Goal: Task Accomplishment & Management: Manage account settings

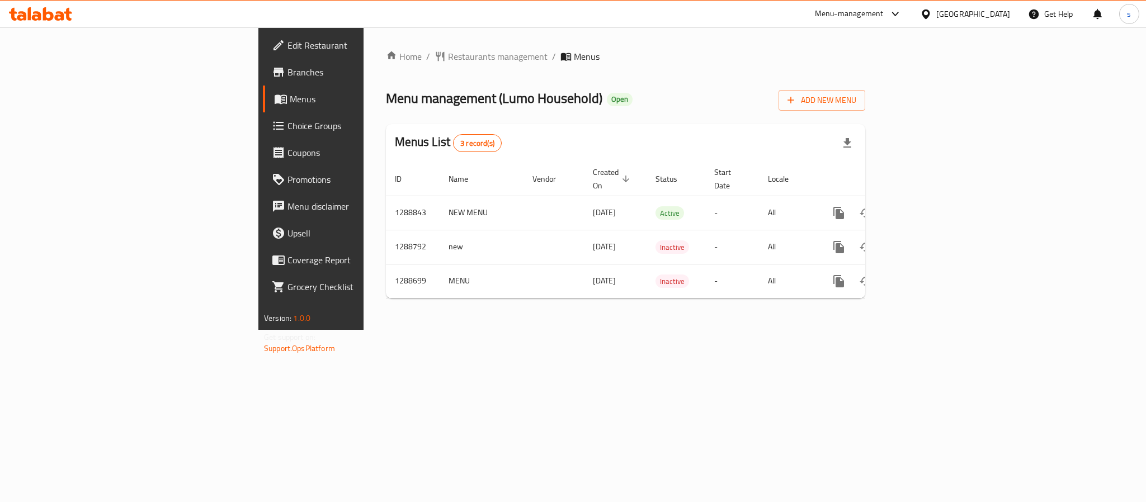
click at [995, 15] on div "[GEOGRAPHIC_DATA]" at bounding box center [973, 14] width 74 height 12
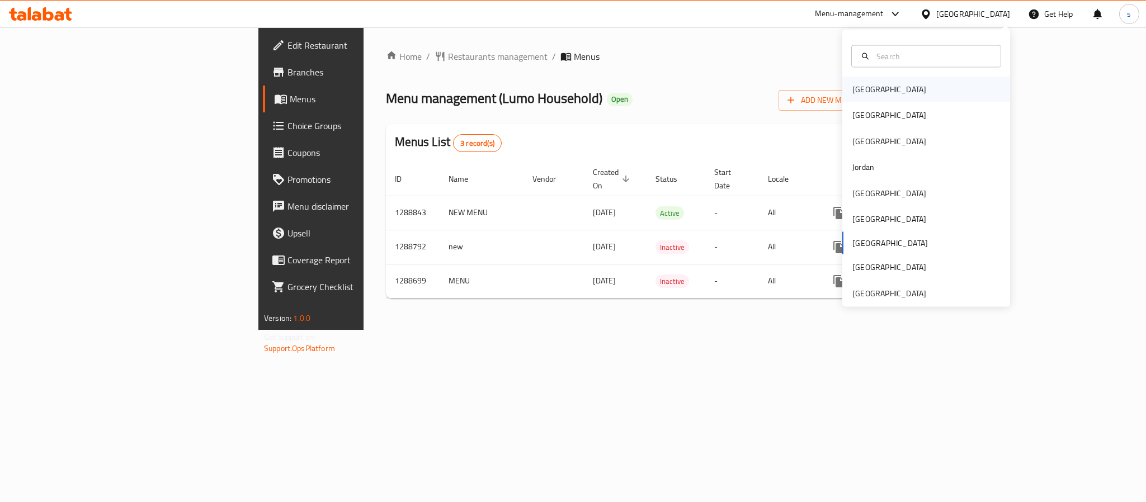
click at [852, 88] on div "[GEOGRAPHIC_DATA]" at bounding box center [889, 89] width 74 height 12
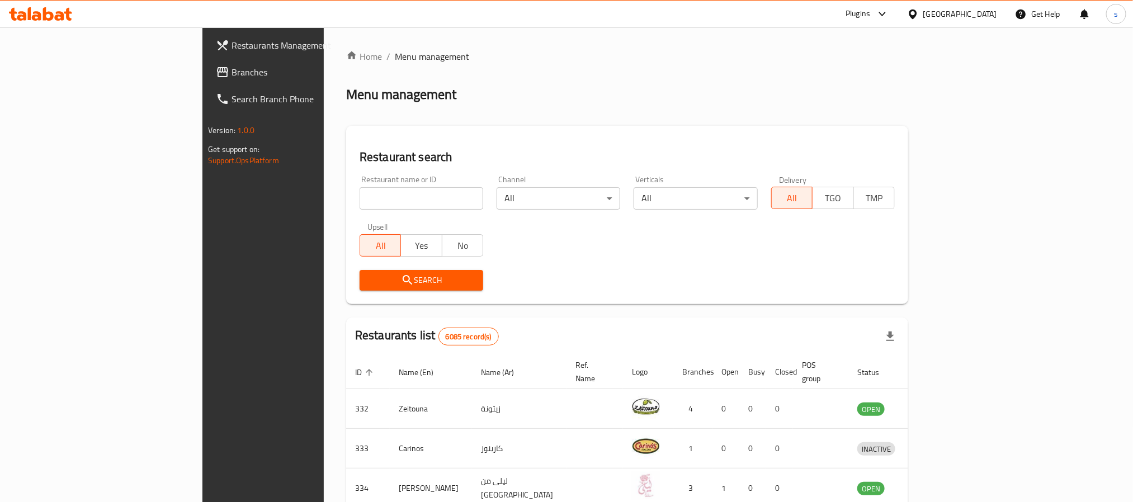
click at [231, 75] on span "Branches" at bounding box center [306, 71] width 151 height 13
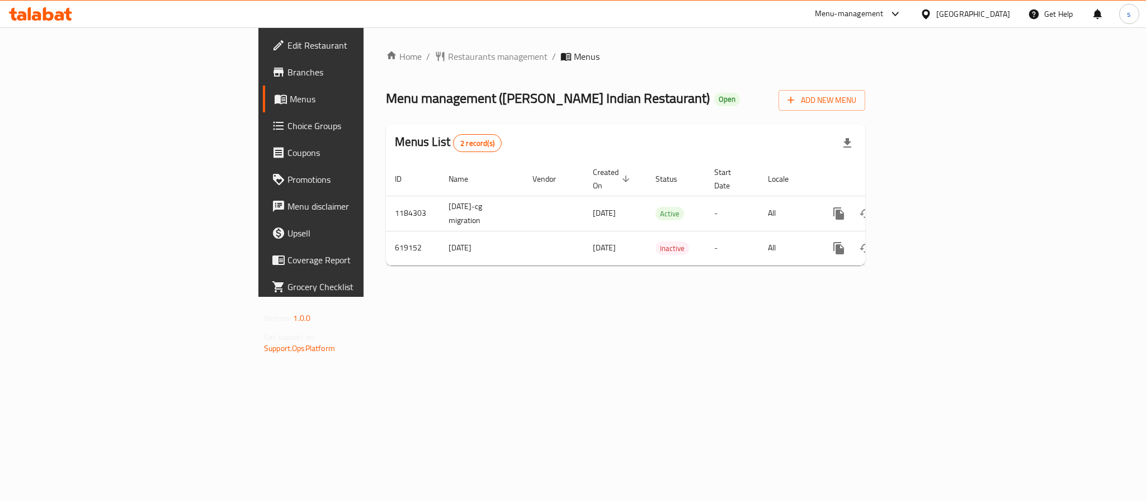
click at [985, 12] on div "[GEOGRAPHIC_DATA]" at bounding box center [973, 14] width 74 height 12
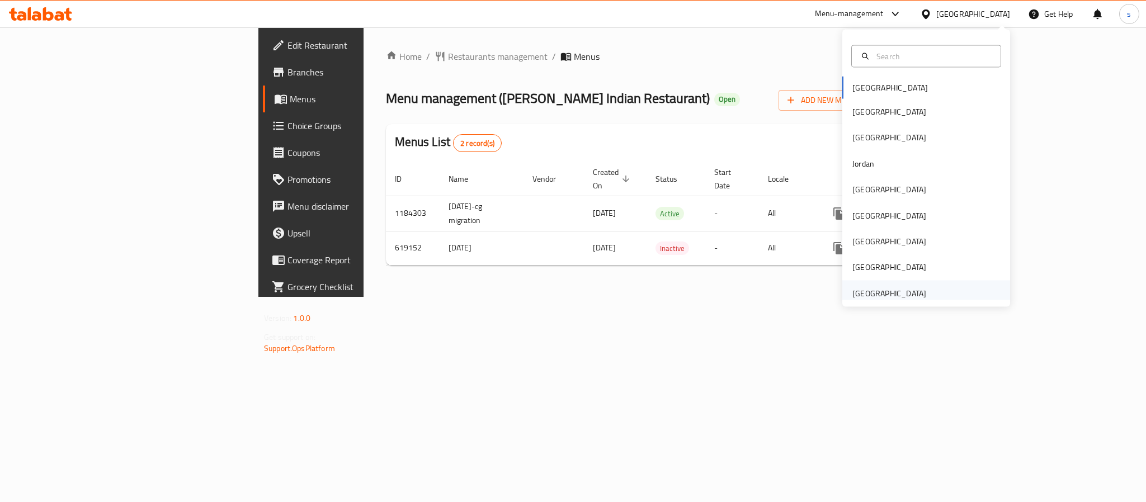
click at [863, 295] on div "[GEOGRAPHIC_DATA]" at bounding box center [889, 293] width 74 height 12
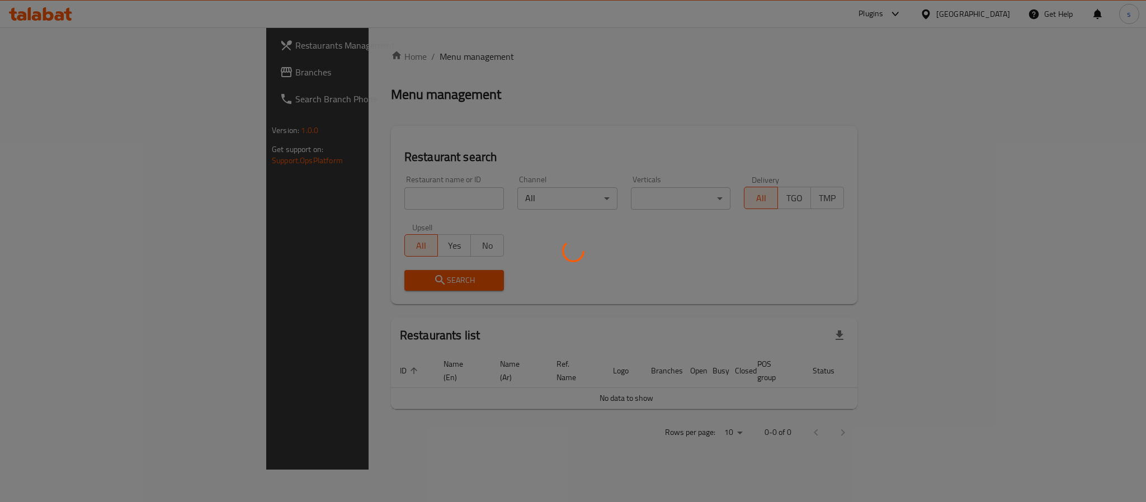
click at [39, 81] on div at bounding box center [573, 251] width 1146 height 502
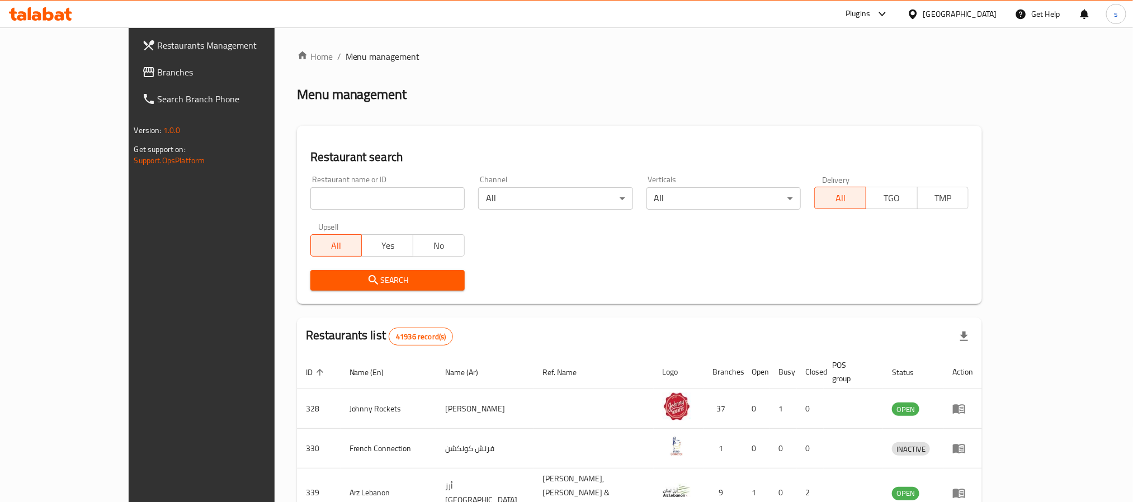
click at [129, 81] on div "Restaurants Management Branches Search Branch Phone Version: 1.0.0 Get support …" at bounding box center [567, 423] width 876 height 792
click at [133, 81] on link "Branches" at bounding box center [225, 72] width 184 height 27
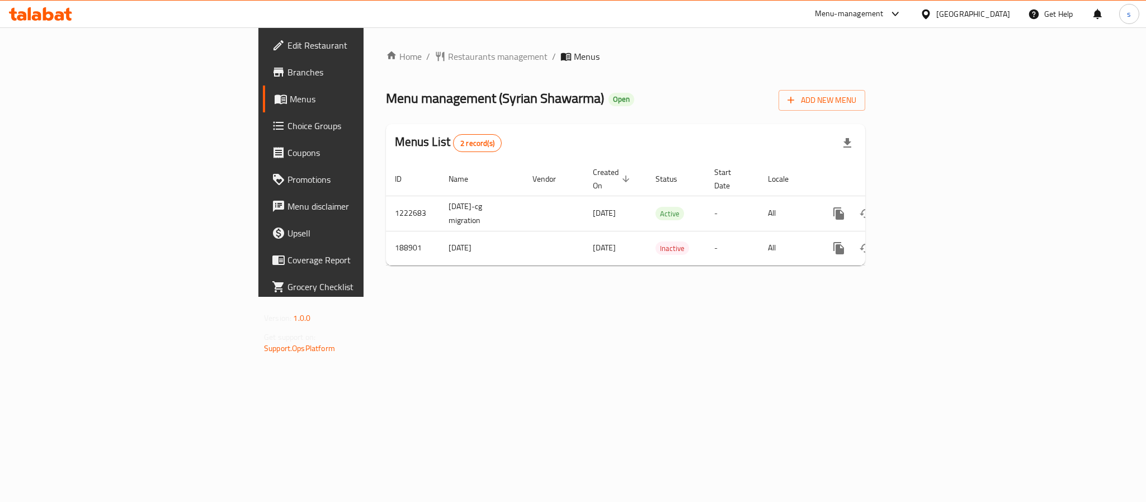
click at [933, 3] on div "[GEOGRAPHIC_DATA]" at bounding box center [965, 14] width 108 height 27
click at [957, 12] on div "[GEOGRAPHIC_DATA]" at bounding box center [973, 14] width 74 height 12
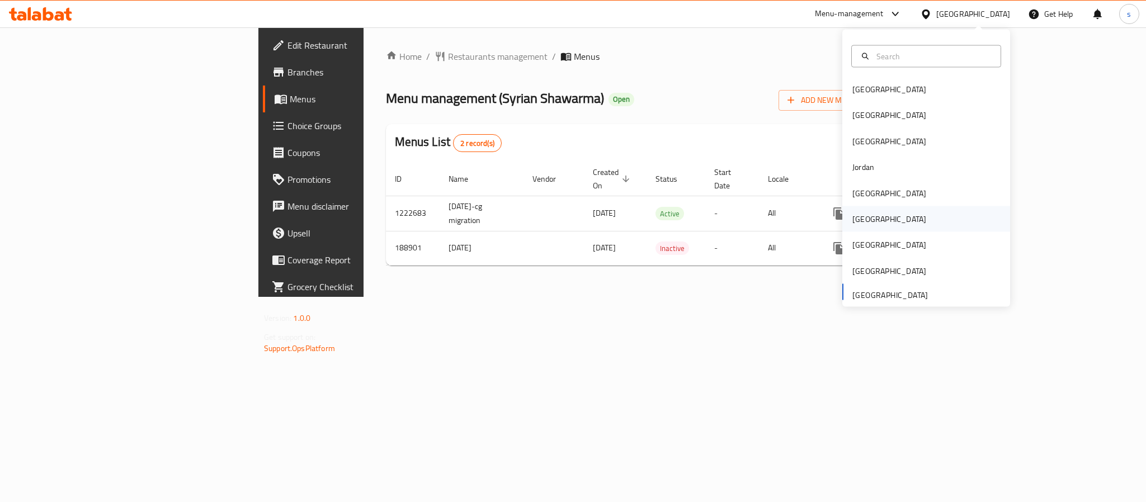
click at [862, 223] on div "[GEOGRAPHIC_DATA]" at bounding box center [889, 219] width 92 height 26
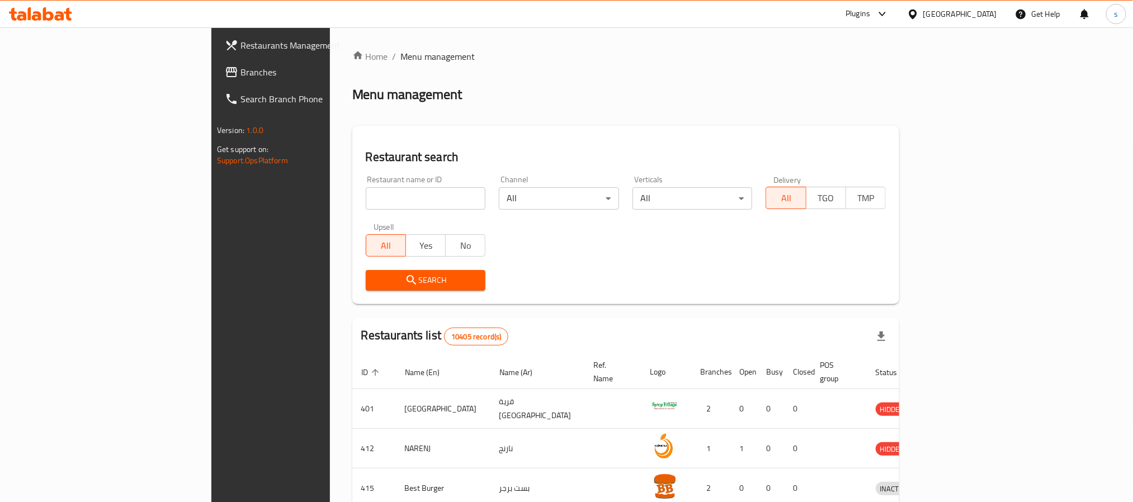
click at [32, 78] on div at bounding box center [566, 251] width 1133 height 502
click at [240, 78] on span "Branches" at bounding box center [315, 71] width 151 height 13
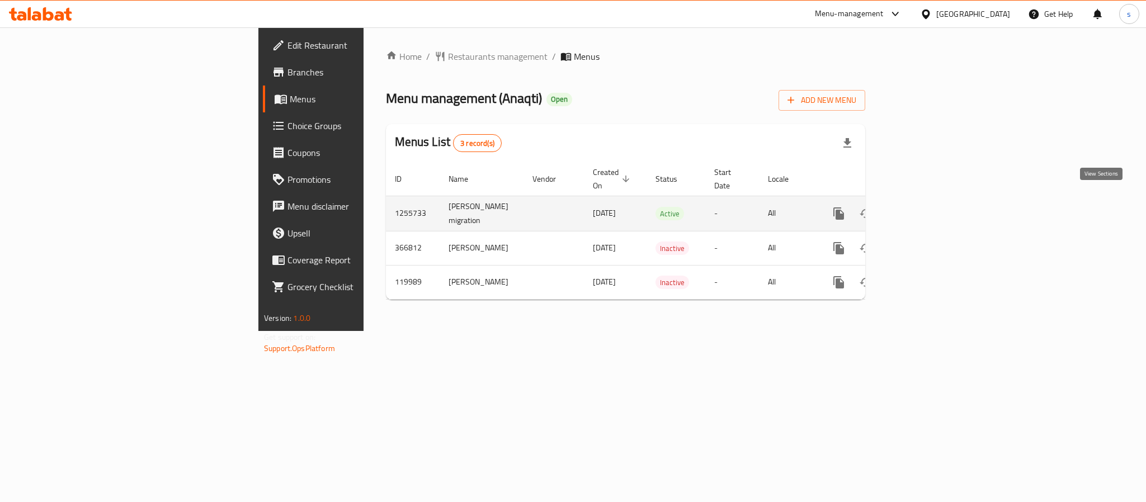
click at [926, 207] on icon "enhanced table" at bounding box center [918, 213] width 13 height 13
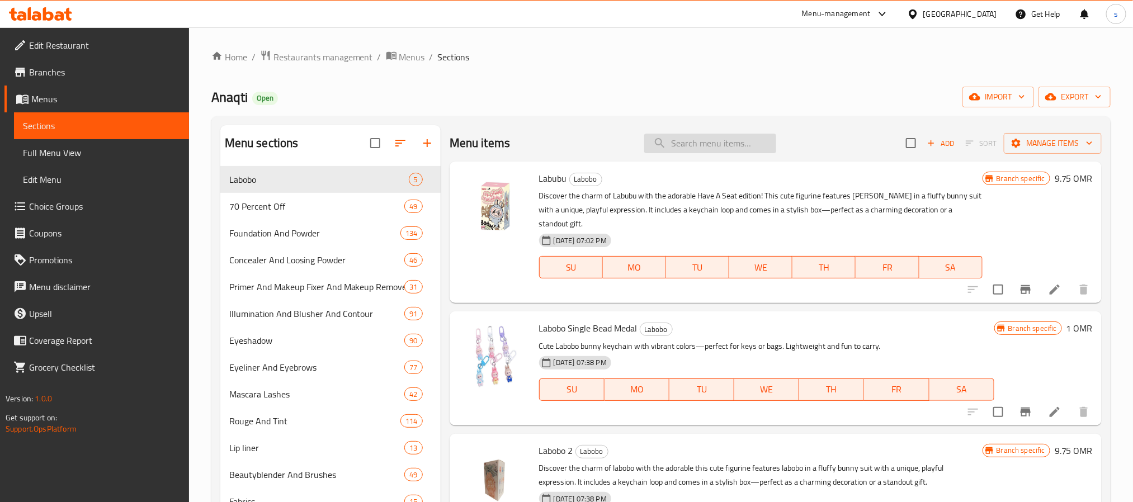
click at [689, 150] on input "search" at bounding box center [710, 144] width 132 height 20
paste input "Mukhawar With Sheila 235 A"
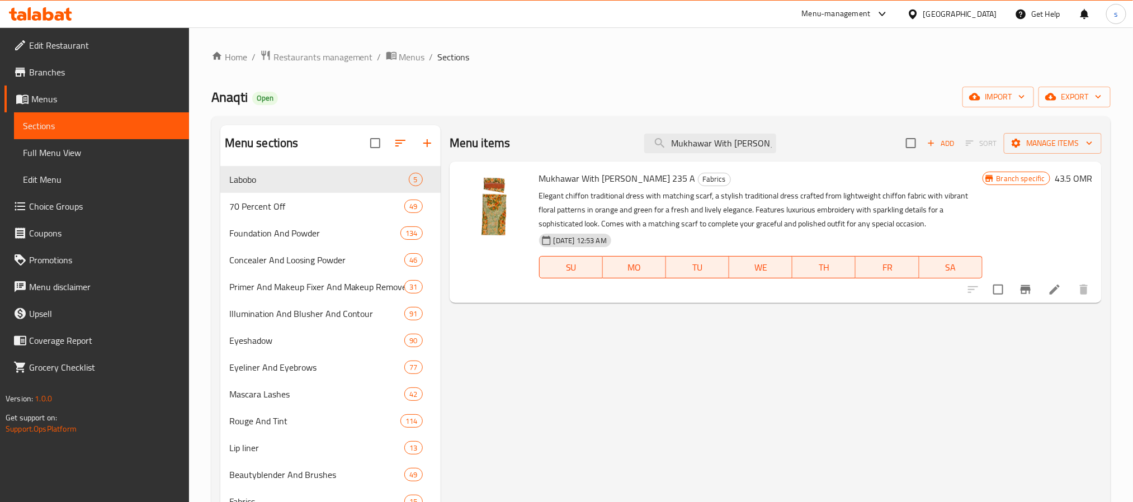
type input "Mukhawar With Sheila"
click at [1045, 290] on li at bounding box center [1054, 290] width 31 height 20
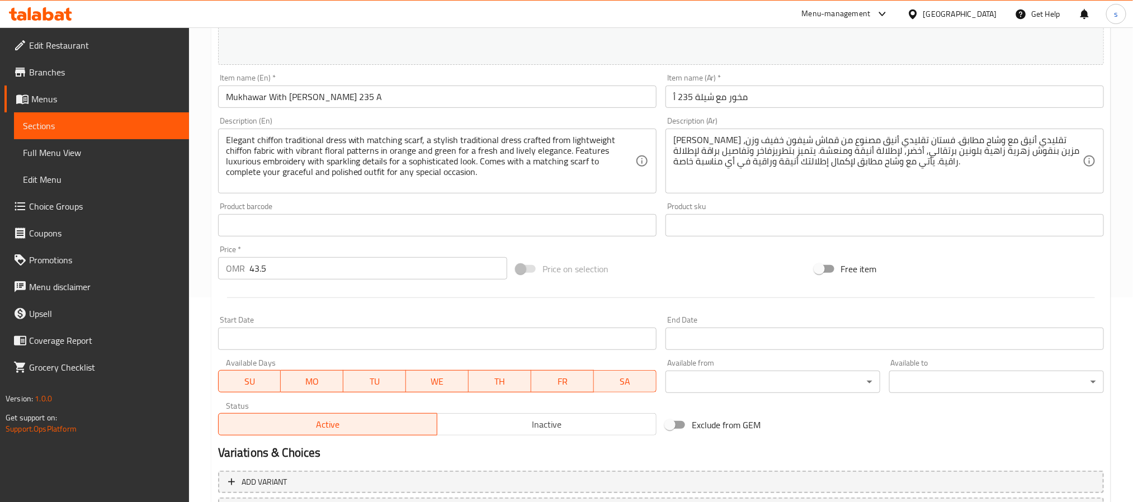
scroll to position [51, 0]
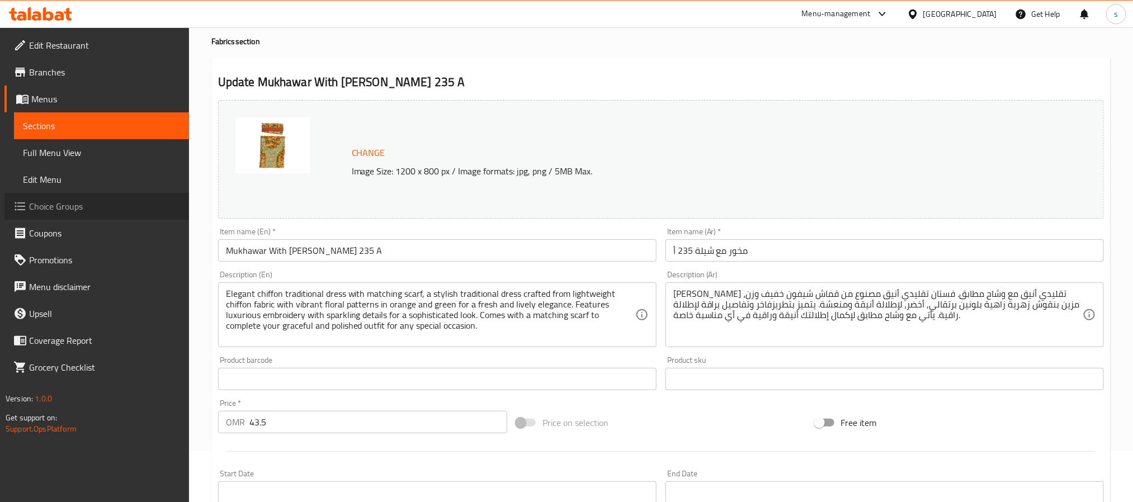
click at [53, 205] on span "Choice Groups" at bounding box center [104, 206] width 151 height 13
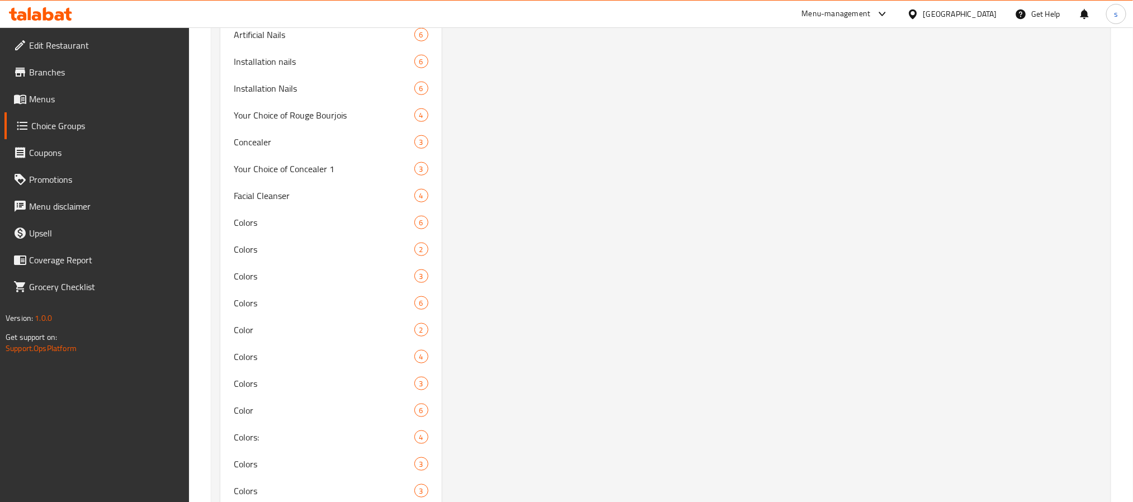
scroll to position [3363, 0]
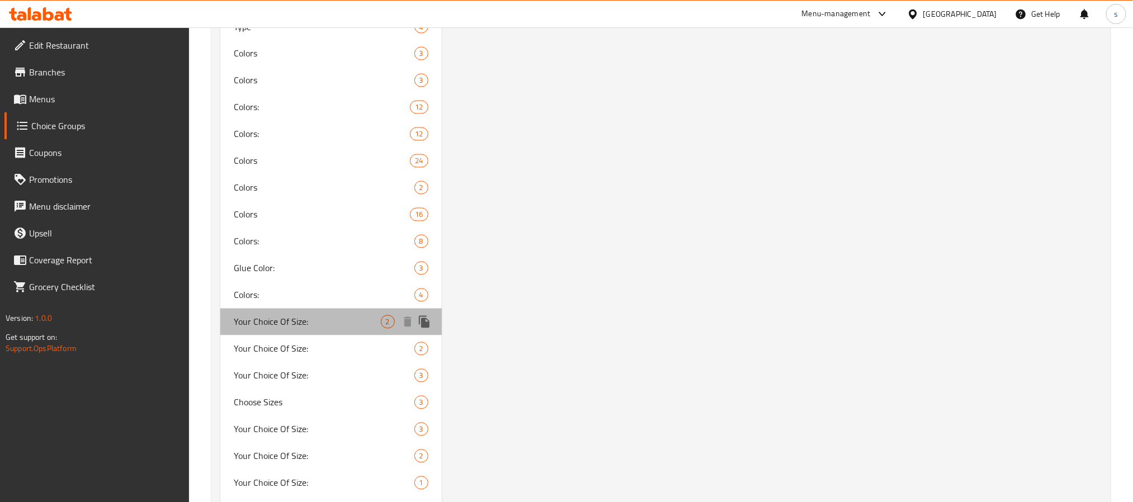
click at [247, 315] on span "Your Choice Of Size:" at bounding box center [307, 321] width 147 height 13
type input "Your Choice Of Size:"
type input "اختيارك للحجم:"
type input "1"
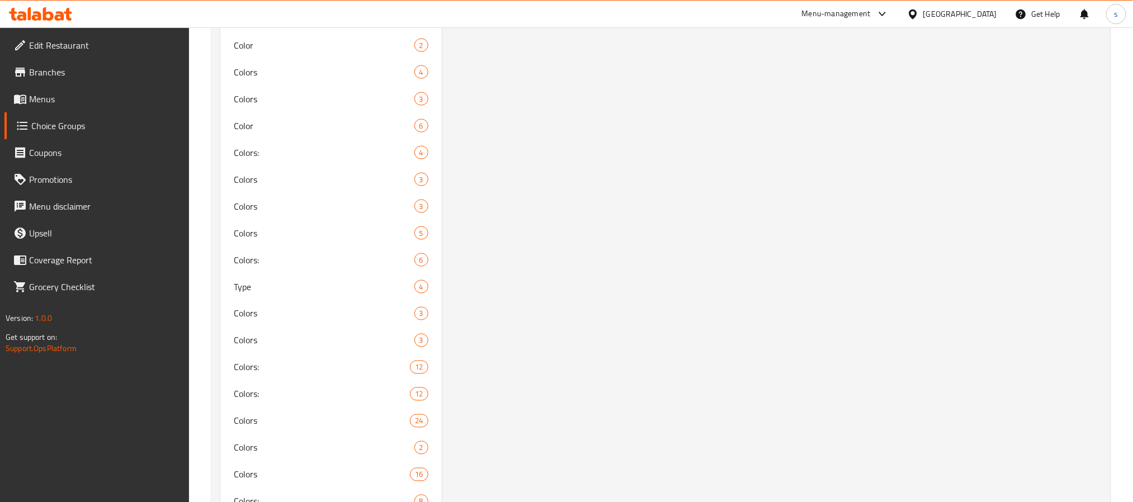
scroll to position [3522, 0]
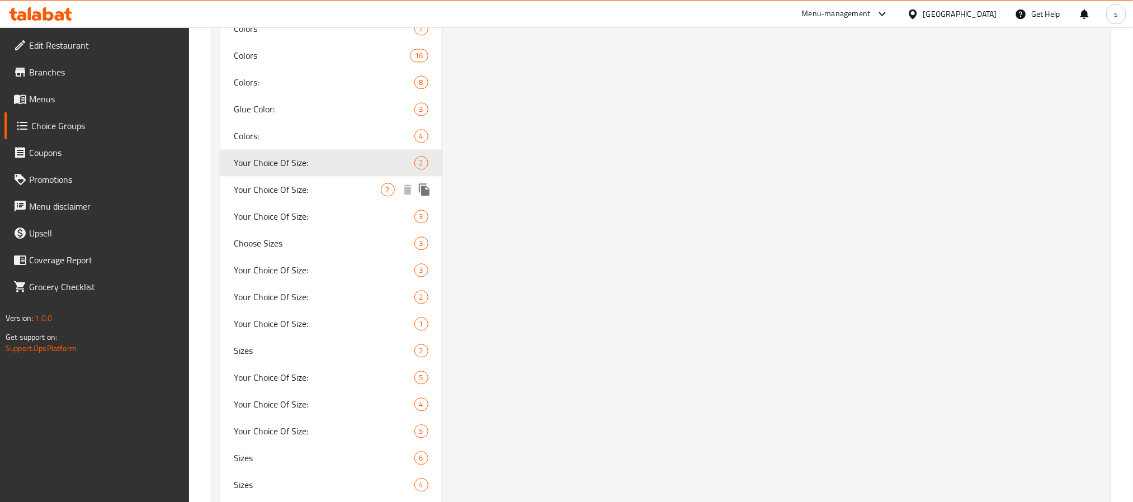
click at [257, 183] on span "Your Choice Of Size:" at bounding box center [307, 189] width 147 height 13
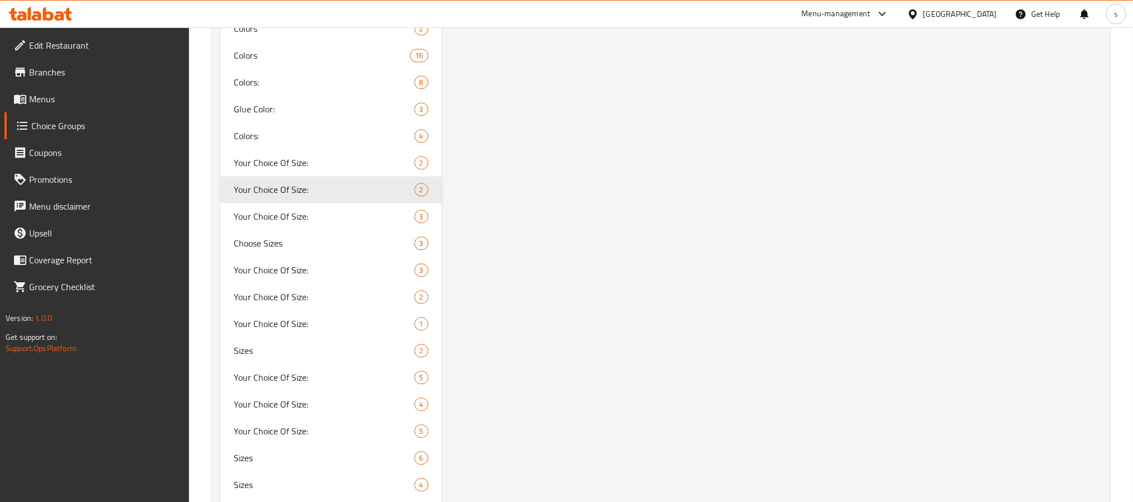
type input "إختيارك من الحجم:"
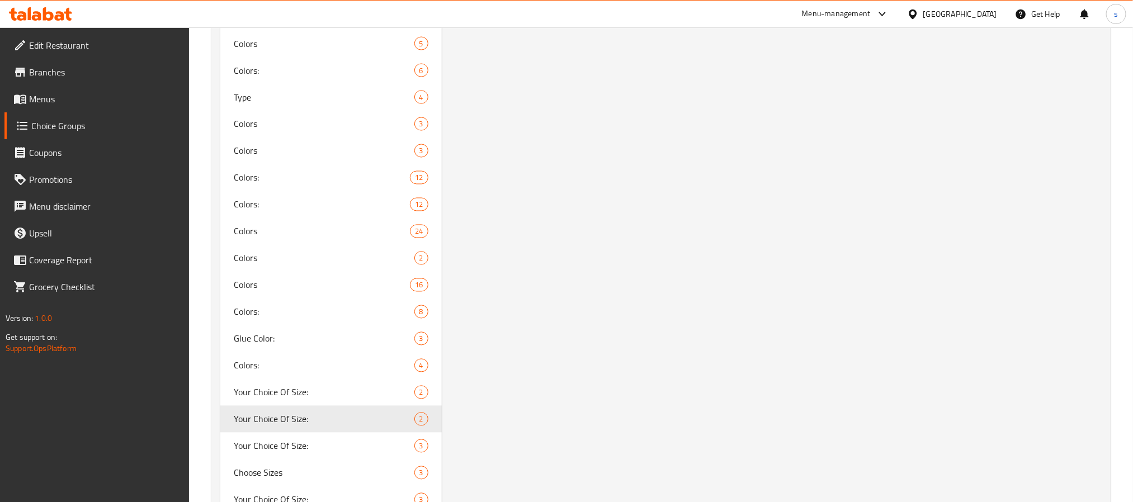
scroll to position [3307, 0]
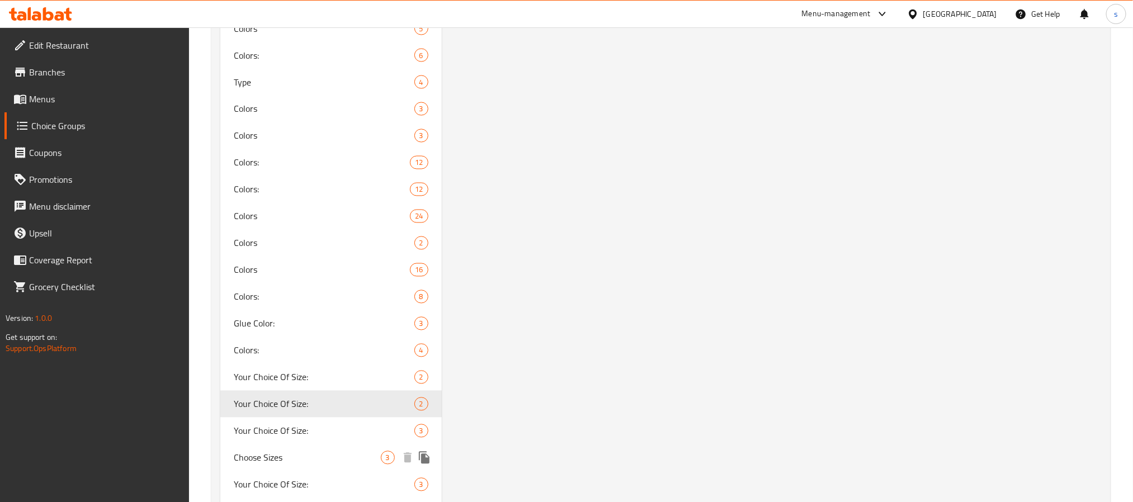
click at [274, 444] on div "Choose Sizes 3" at bounding box center [330, 457] width 221 height 27
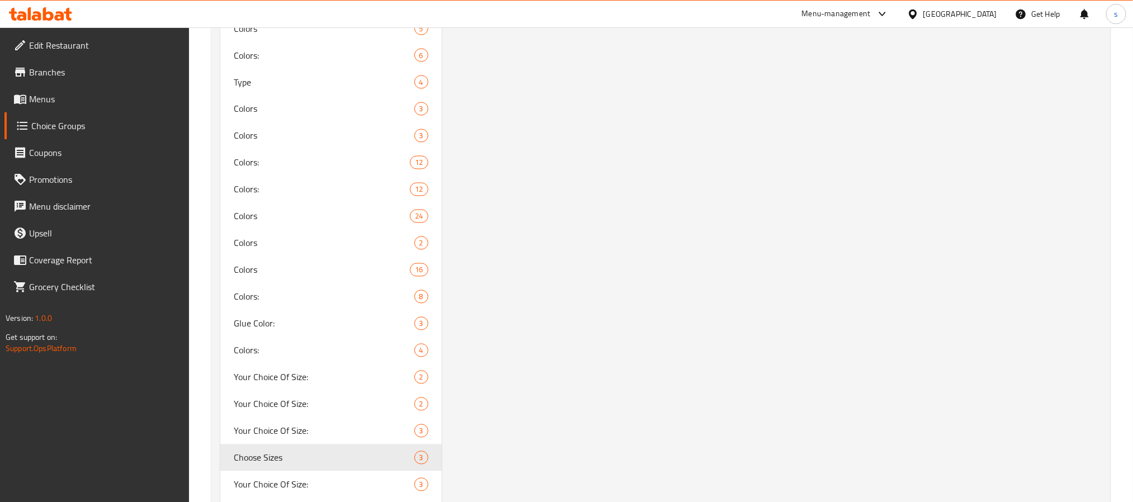
type input "Choose Sizes"
type input "اختيارالمقاس :"
type input "0"
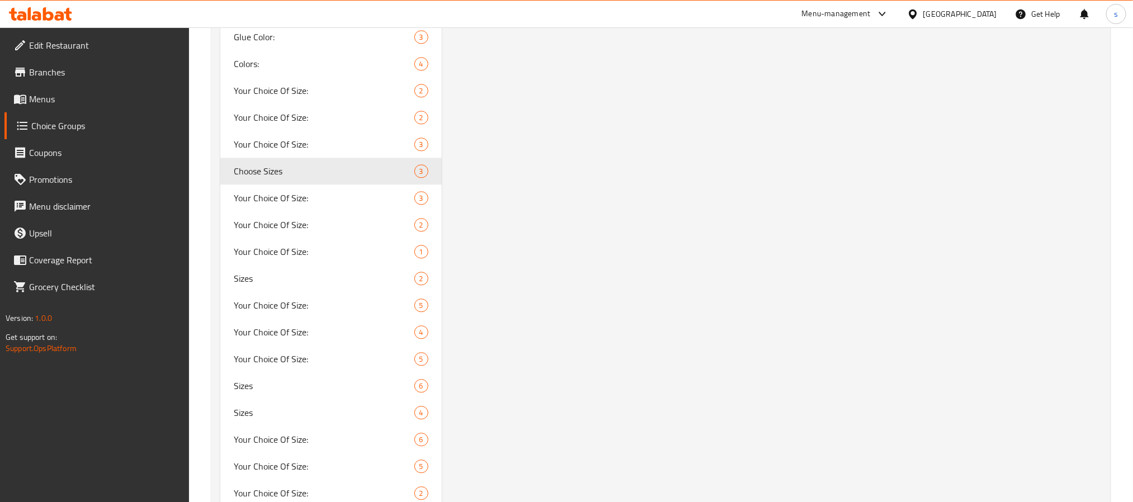
scroll to position [3670, 0]
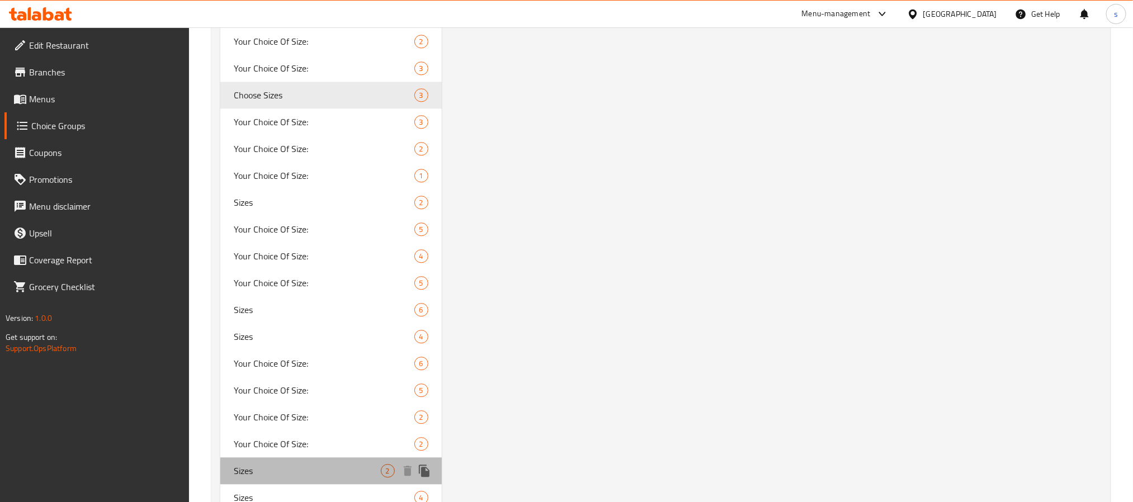
click at [234, 464] on span "Sizes" at bounding box center [307, 470] width 147 height 13
type input "Sizes"
type input "مقاس"
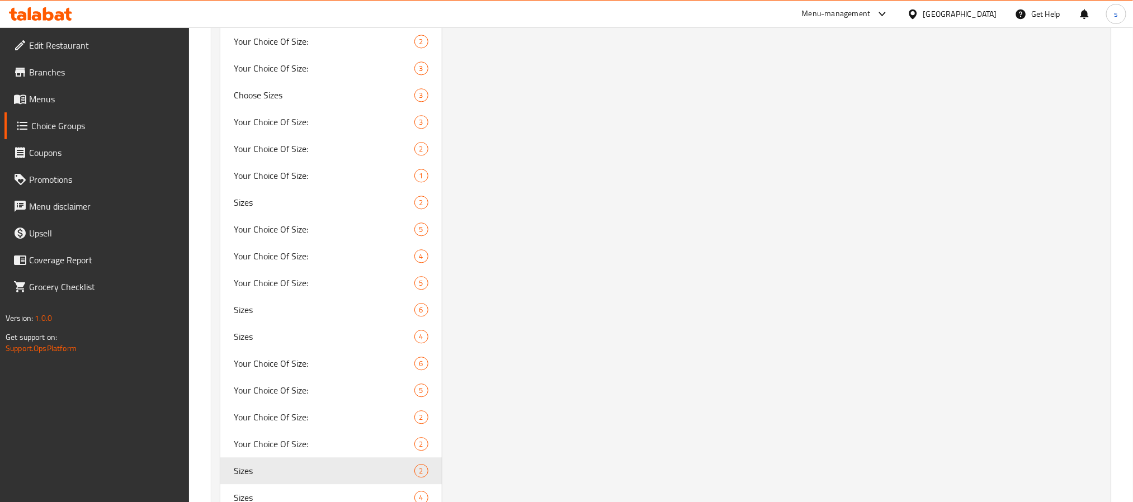
scroll to position [0, 0]
